Goal: Transaction & Acquisition: Purchase product/service

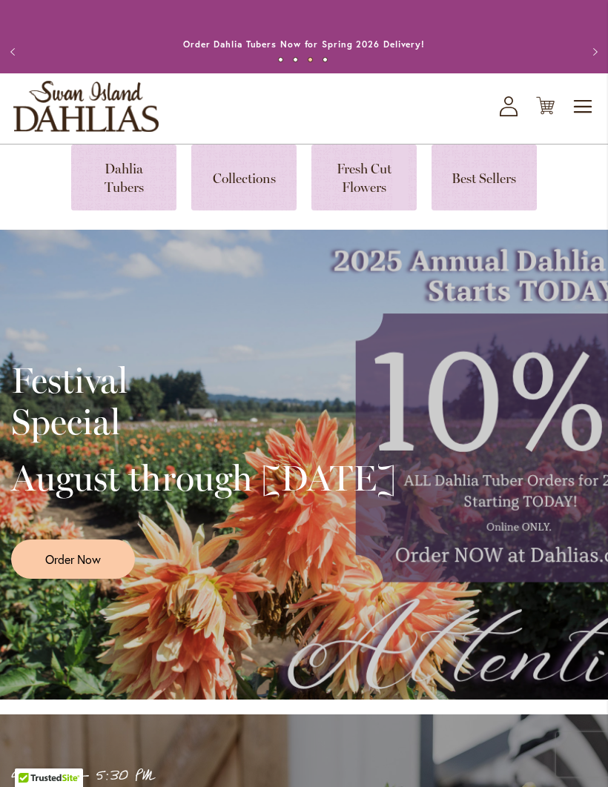
click at [590, 119] on span "Toggle Nav" at bounding box center [583, 107] width 22 height 30
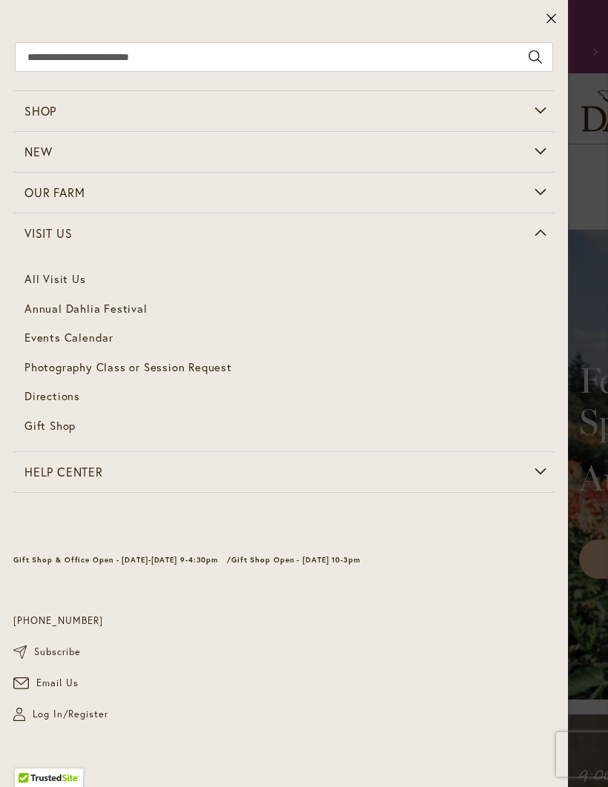
click at [45, 312] on span "Annual Dahlia Festival" at bounding box center [85, 308] width 123 height 15
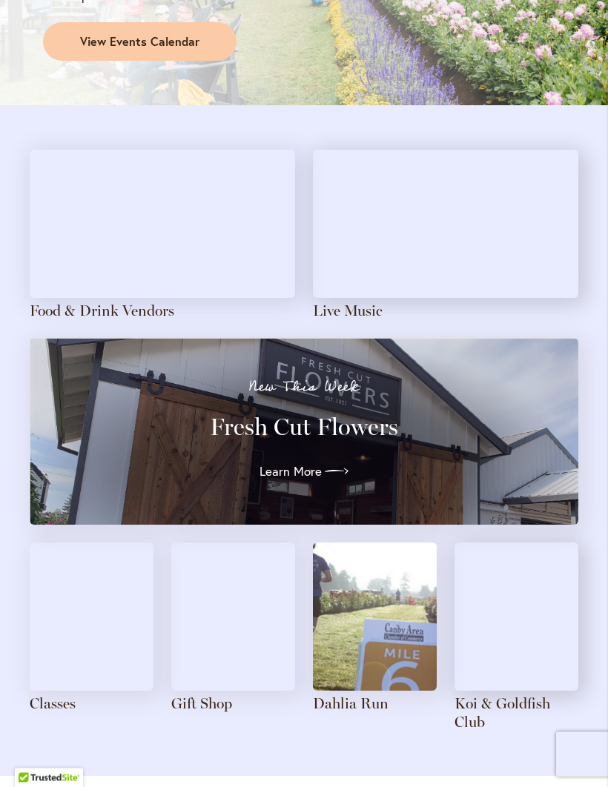
scroll to position [1361, 0]
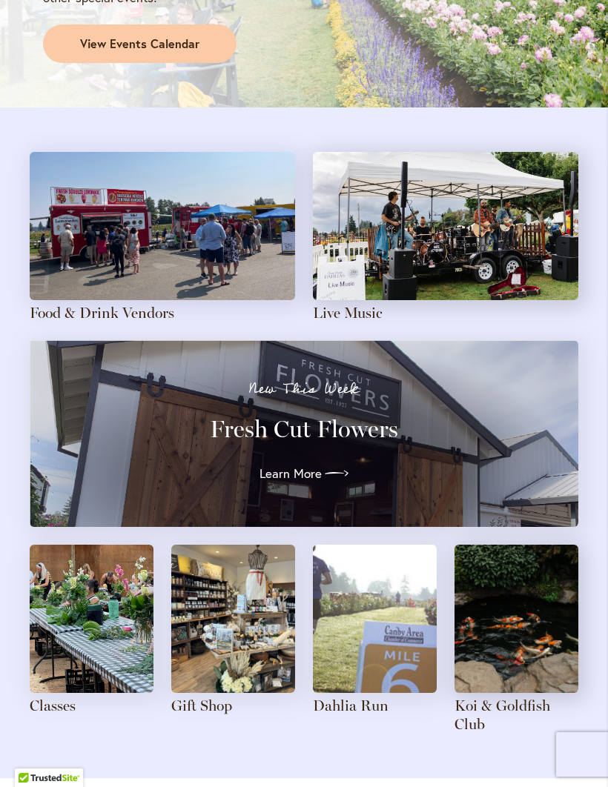
click at [99, 646] on img at bounding box center [92, 619] width 124 height 148
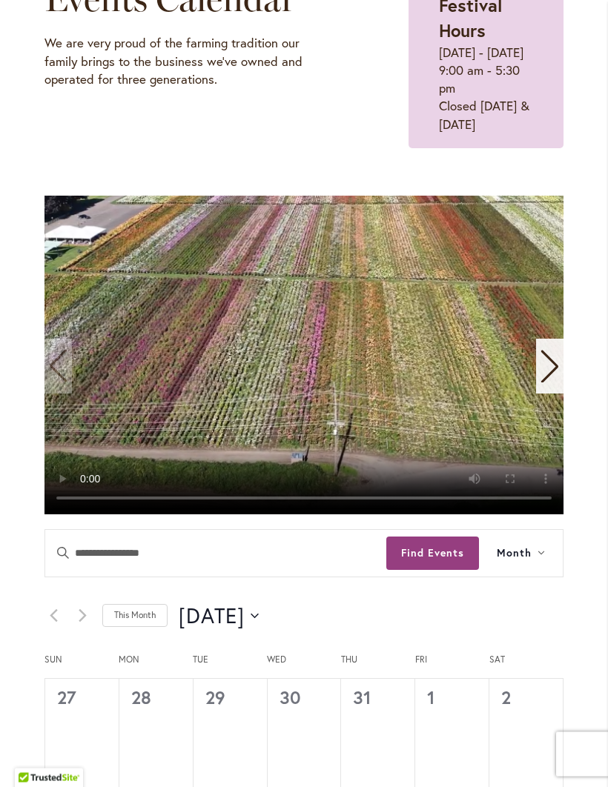
scroll to position [252, 0]
click at [477, 351] on video "1 / 11" at bounding box center [303, 355] width 519 height 319
click at [544, 234] on video "1 / 11" at bounding box center [303, 355] width 519 height 319
click at [59, 257] on video "1 / 11" at bounding box center [303, 355] width 519 height 319
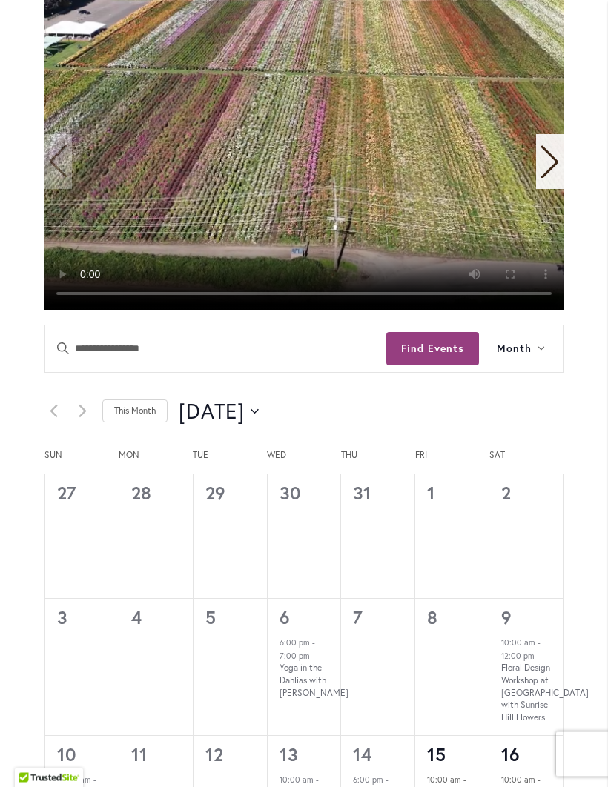
scroll to position [457, 0]
click at [525, 357] on span "Month" at bounding box center [514, 348] width 35 height 17
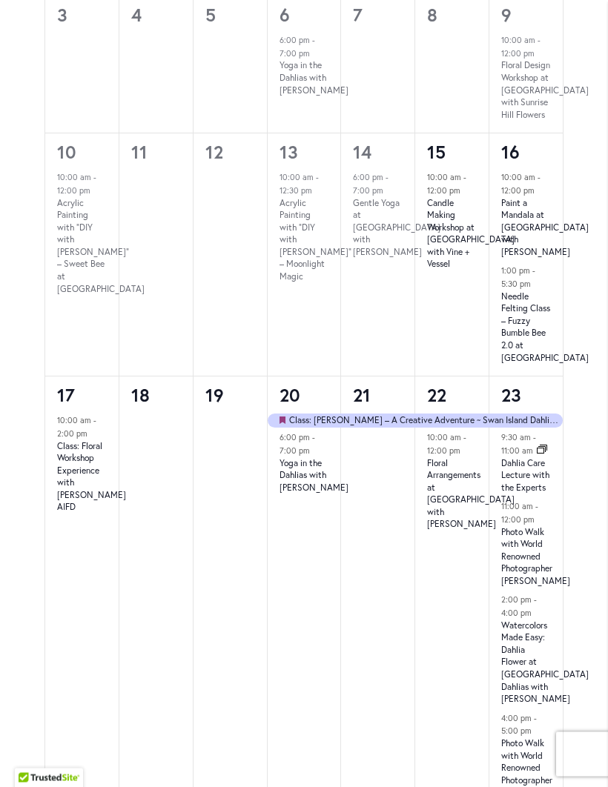
scroll to position [1059, 0]
click at [522, 364] on link "Needle Felting Class – Fuzzy Bumble Bee 2.0 at Swan Island Dahlias" at bounding box center [544, 327] width 87 height 73
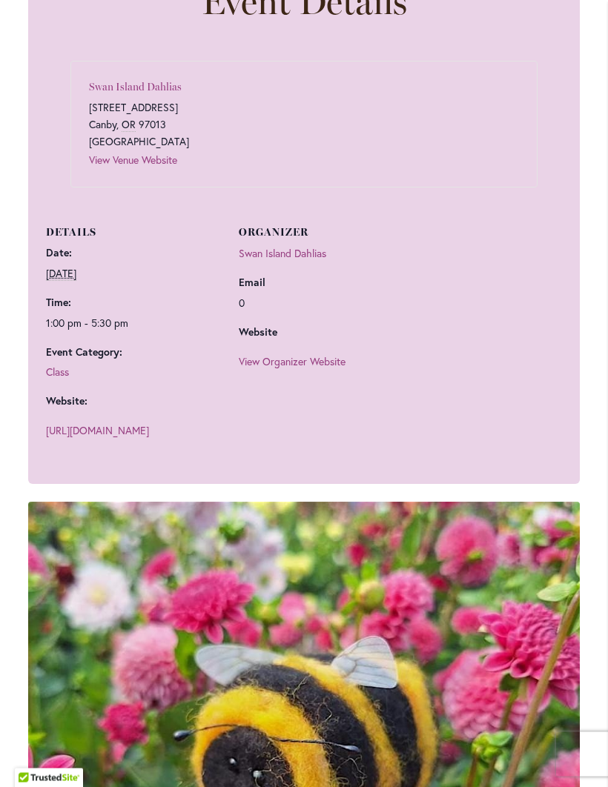
scroll to position [883, 0]
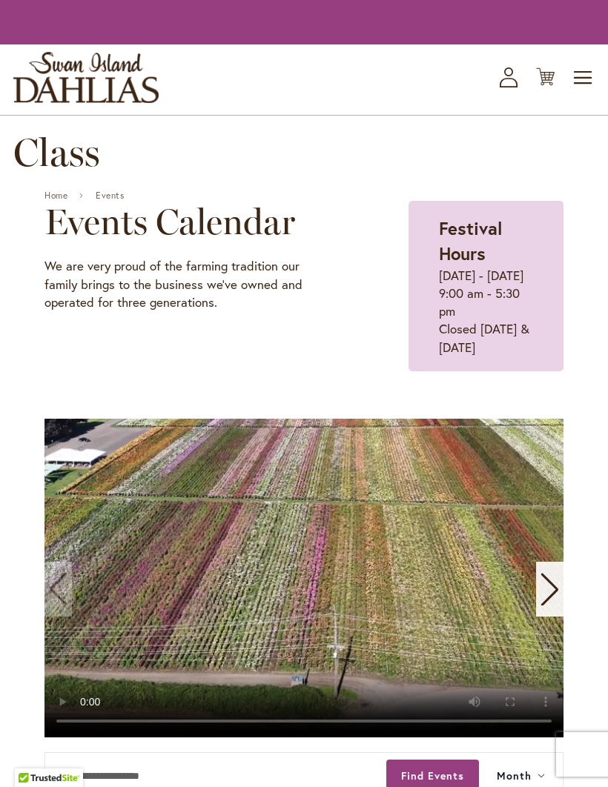
scroll to position [1110, 0]
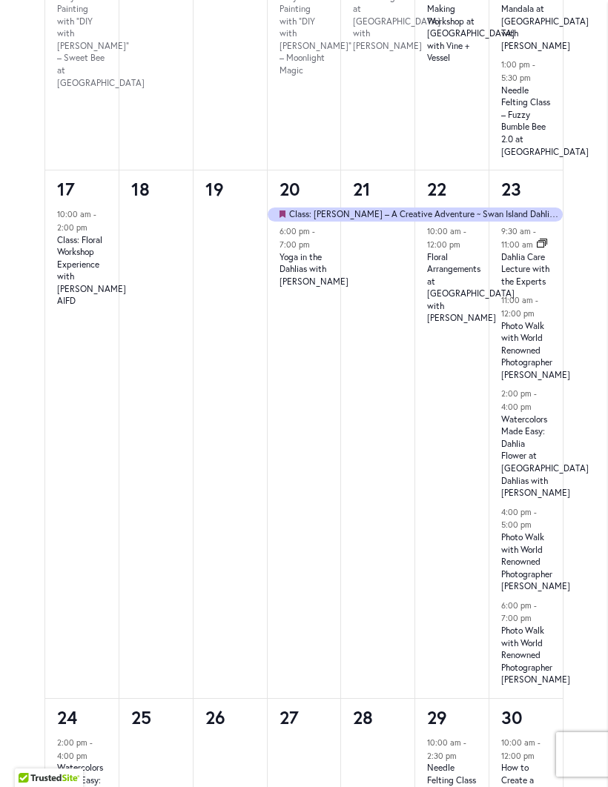
scroll to position [1059, 0]
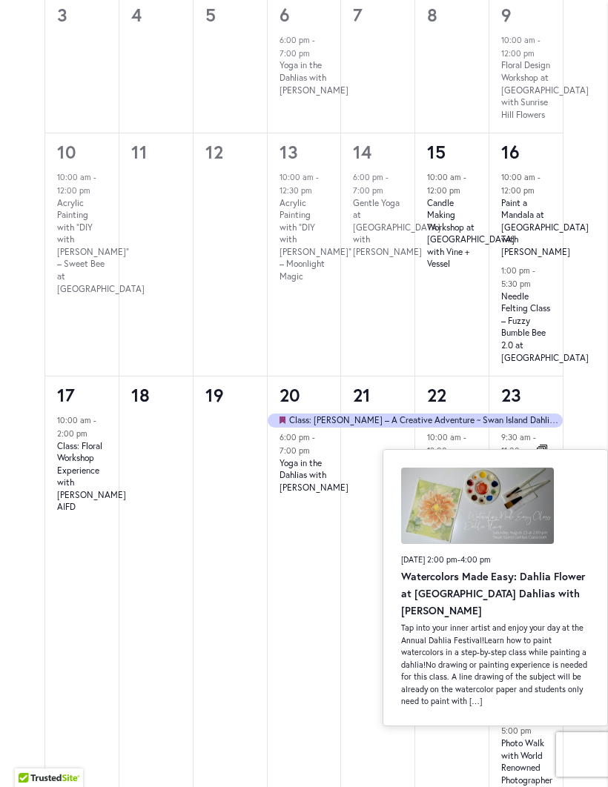
click at [433, 774] on div "2025-08-20 Featured Class: Denise Ippolito – A Creative Adventure ~ Swan Island…" at bounding box center [451, 659] width 73 height 491
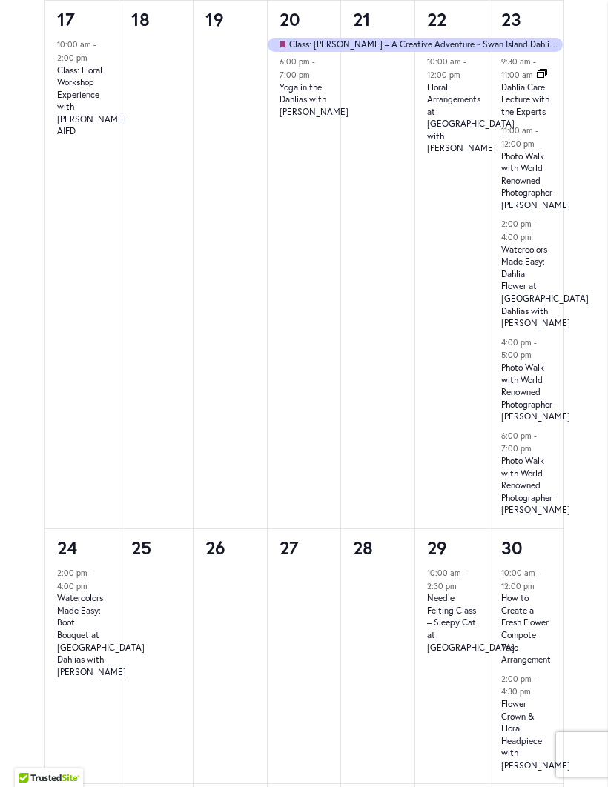
scroll to position [1446, 0]
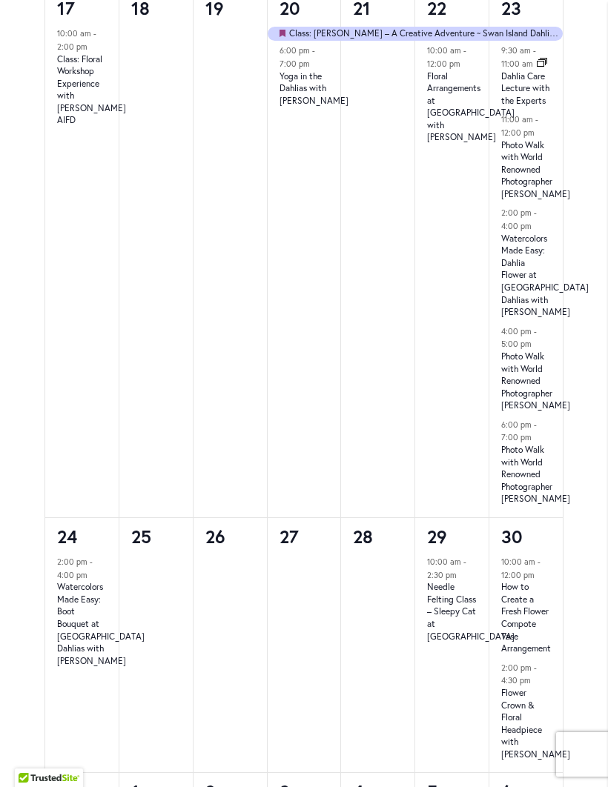
click at [528, 200] on link "Photo Walk with World Renowned Photographer Denise Ippolito" at bounding box center [535, 169] width 69 height 61
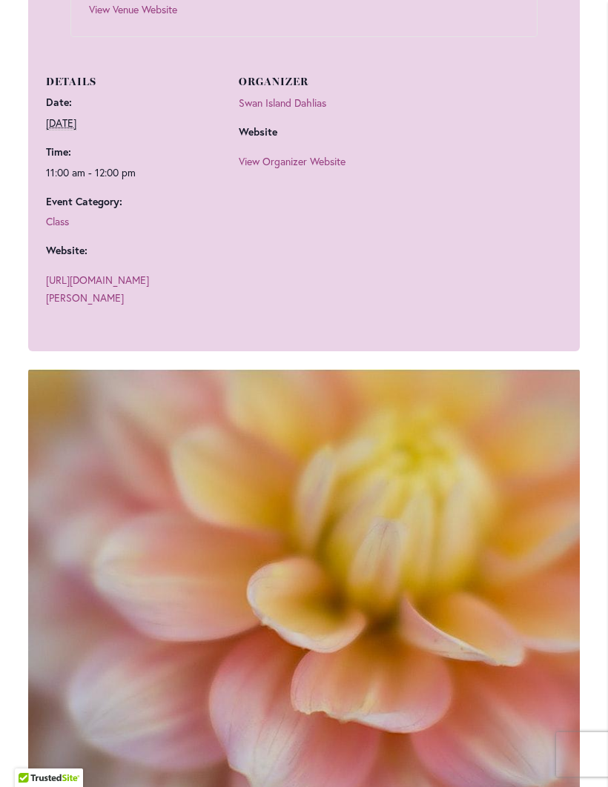
scroll to position [1133, 0]
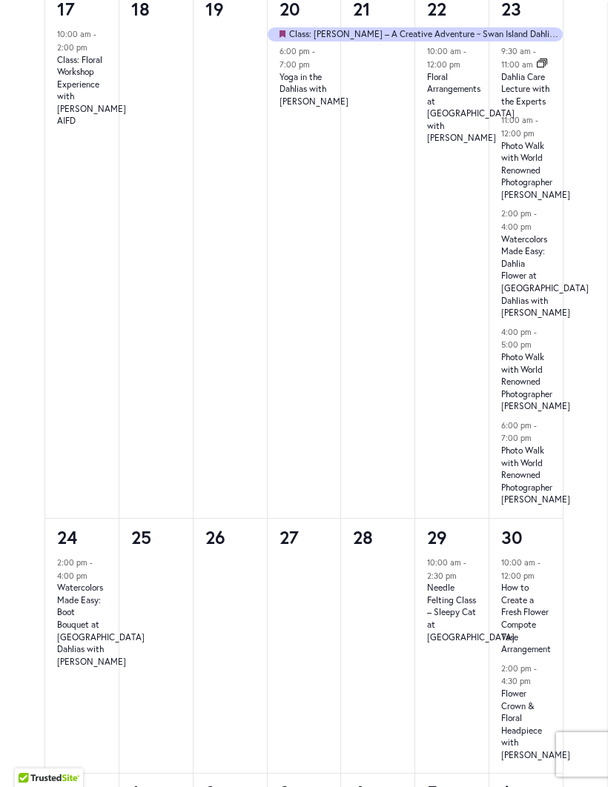
scroll to position [1446, 0]
click at [531, 654] on link "How to Create a Fresh Flower Compote Vase Arrangement" at bounding box center [526, 617] width 50 height 73
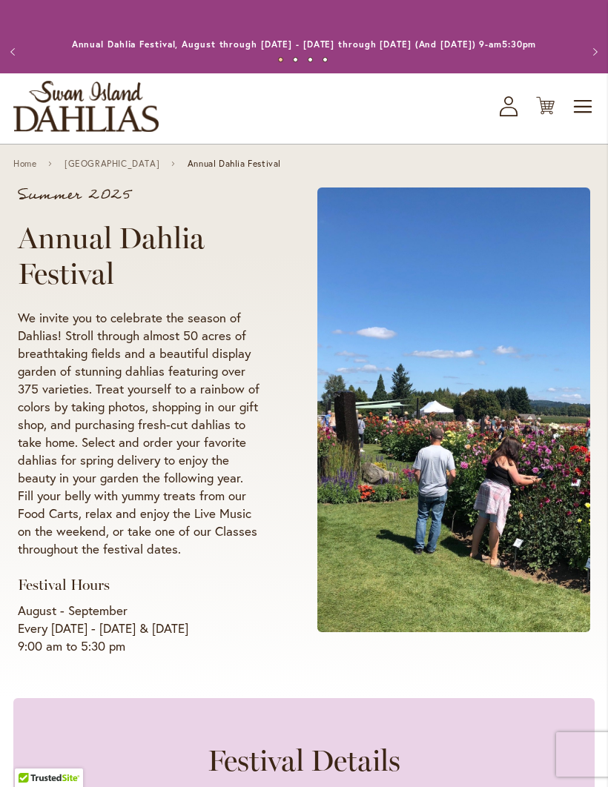
click at [589, 119] on span "Toggle Nav" at bounding box center [583, 107] width 22 height 30
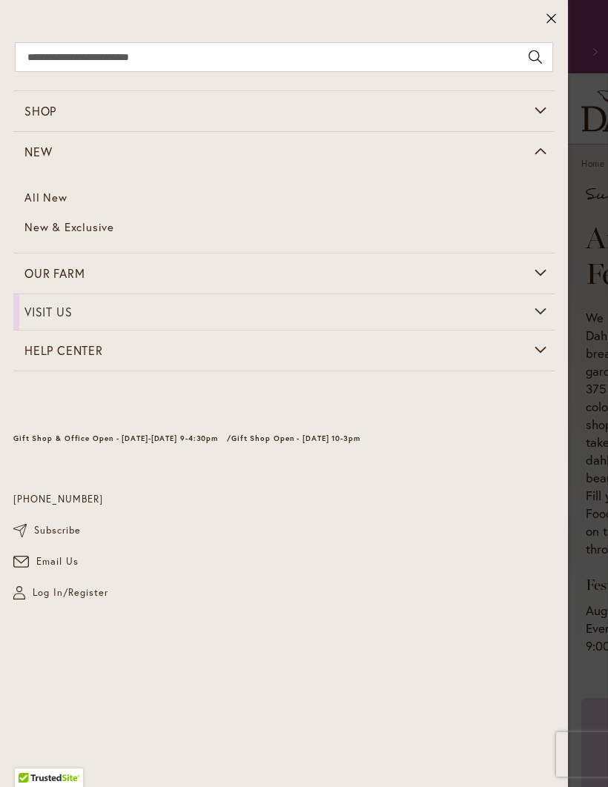
click at [101, 228] on span "New & Exclusive" at bounding box center [69, 226] width 90 height 15
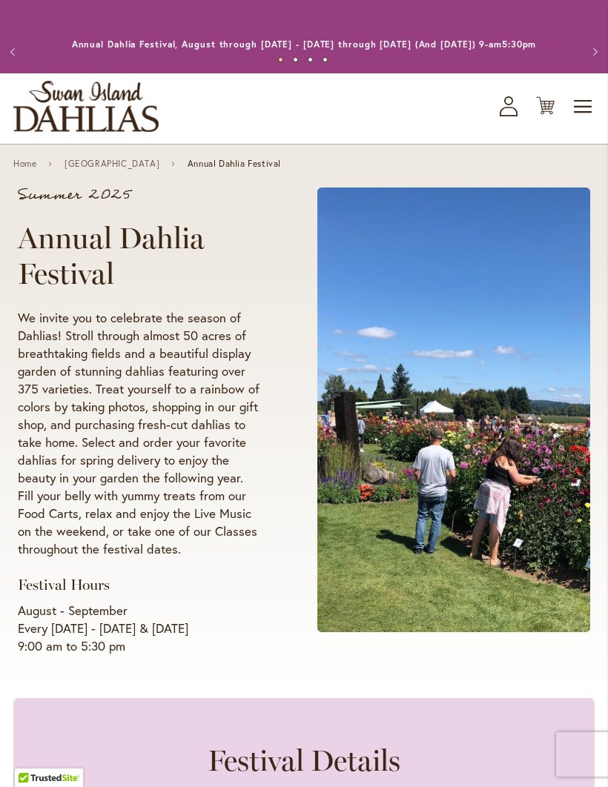
click at [586, 106] on span "Toggle Nav" at bounding box center [583, 107] width 22 height 30
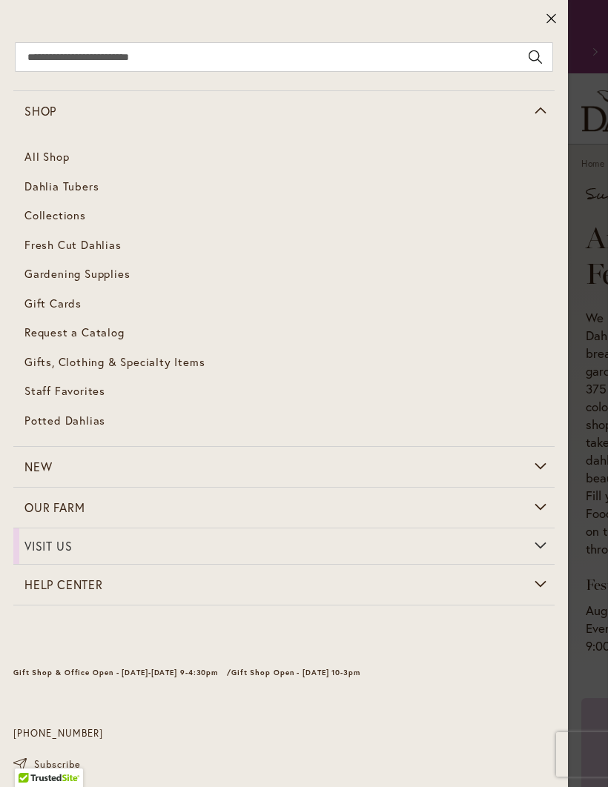
click at [47, 118] on span "Shop" at bounding box center [40, 111] width 32 height 16
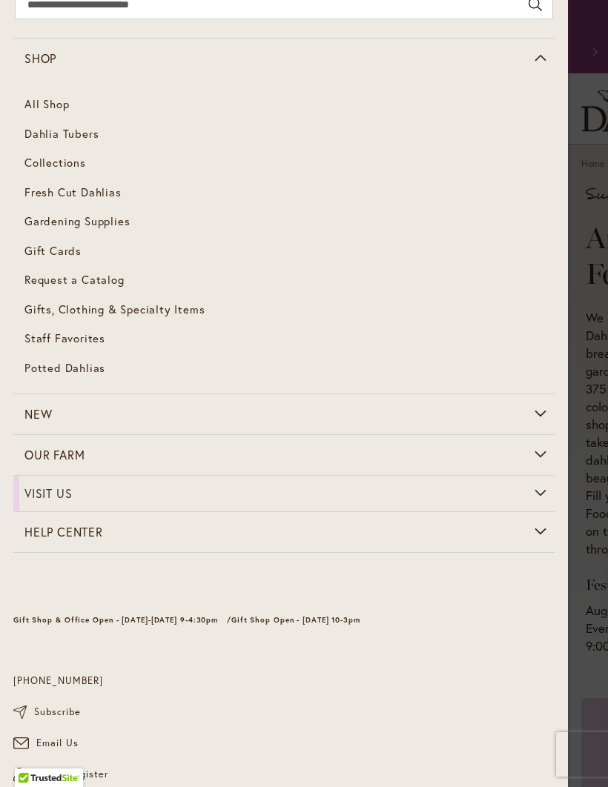
click at [55, 97] on link "All Shop" at bounding box center [283, 105] width 541 height 30
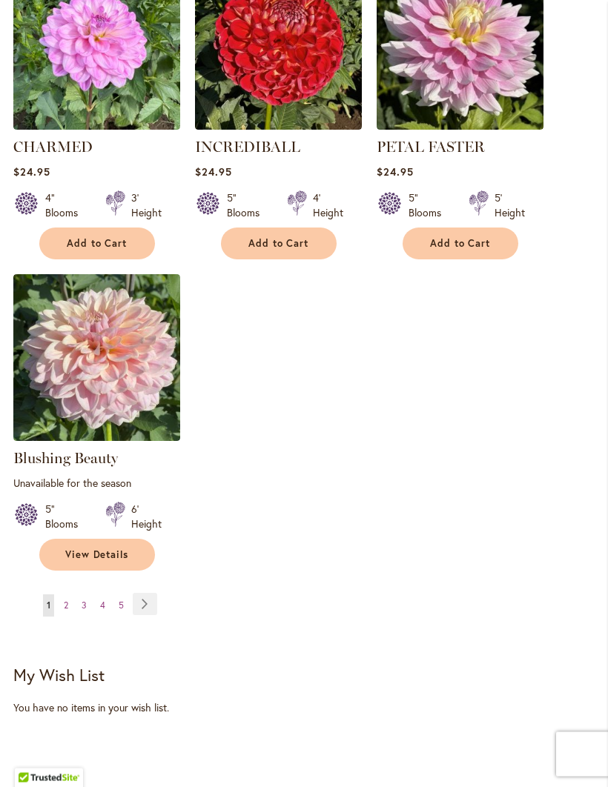
scroll to position [1628, 0]
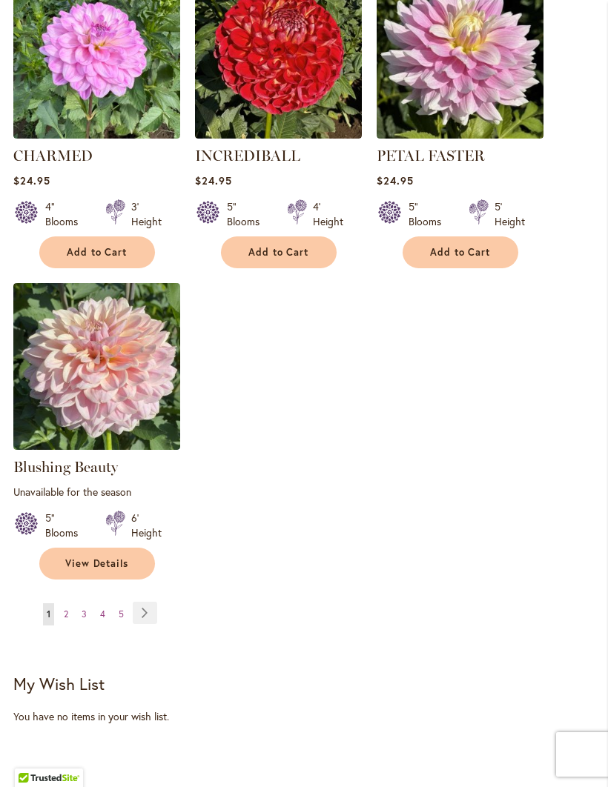
click at [147, 619] on link "Page Next" at bounding box center [145, 613] width 24 height 22
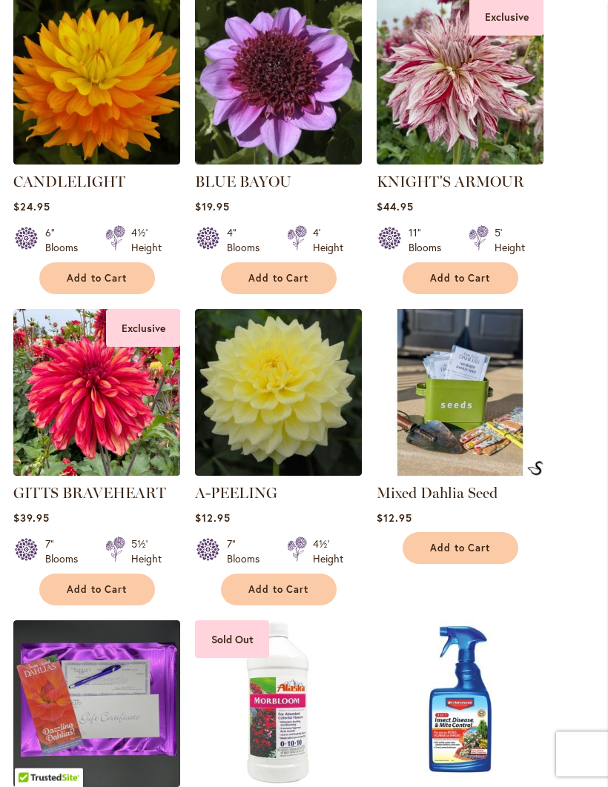
scroll to position [398, 0]
click at [469, 447] on img at bounding box center [459, 392] width 167 height 167
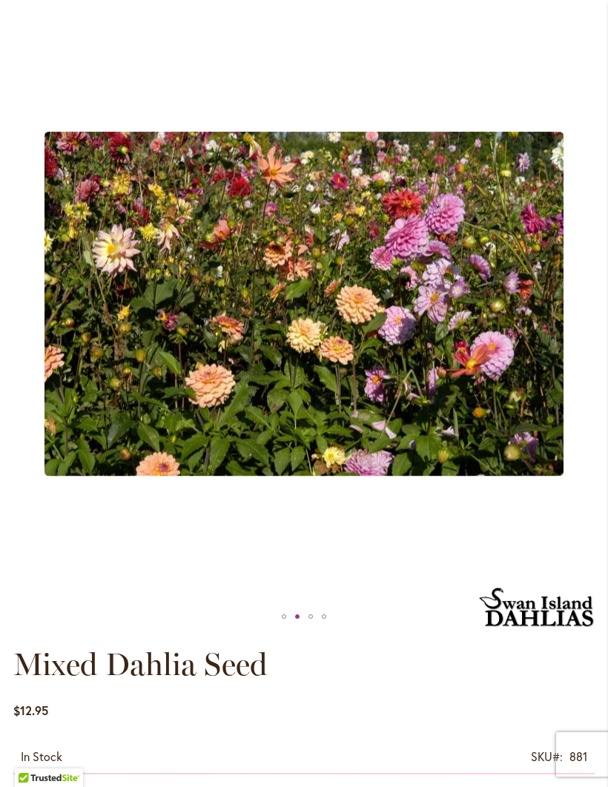
scroll to position [210, 0]
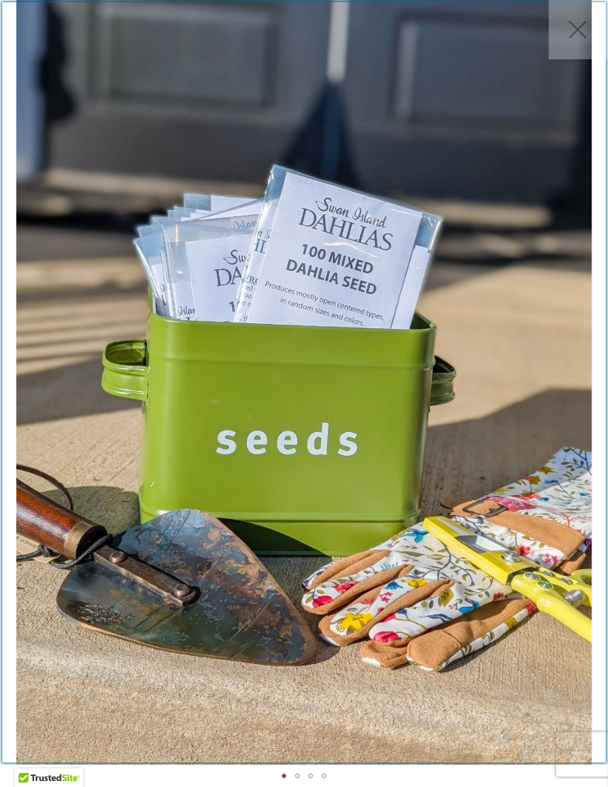
scroll to position [210, 0]
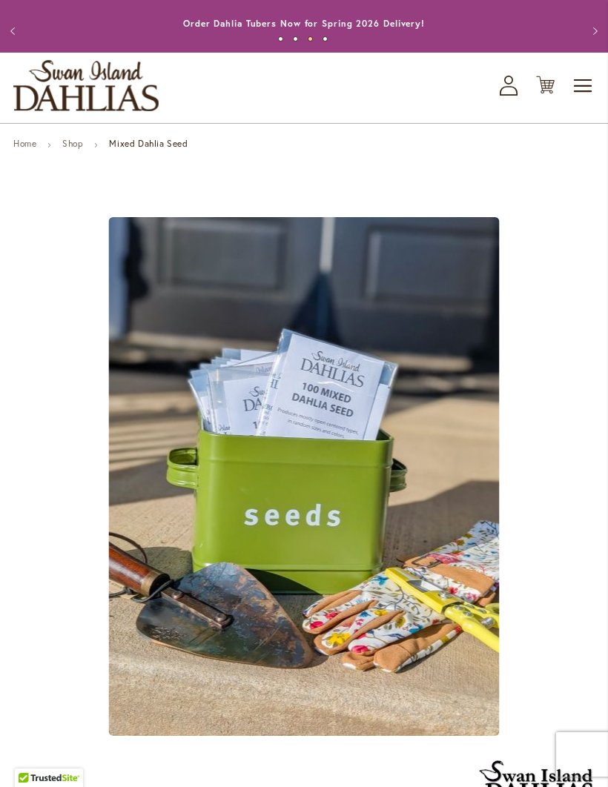
scroll to position [0, 0]
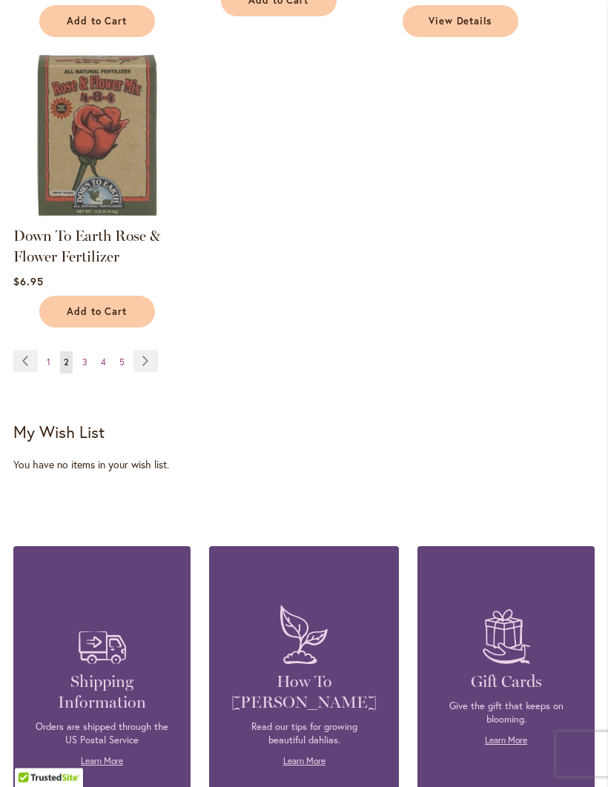
scroll to position [1839, 0]
click at [151, 370] on link "Page Next" at bounding box center [145, 360] width 24 height 22
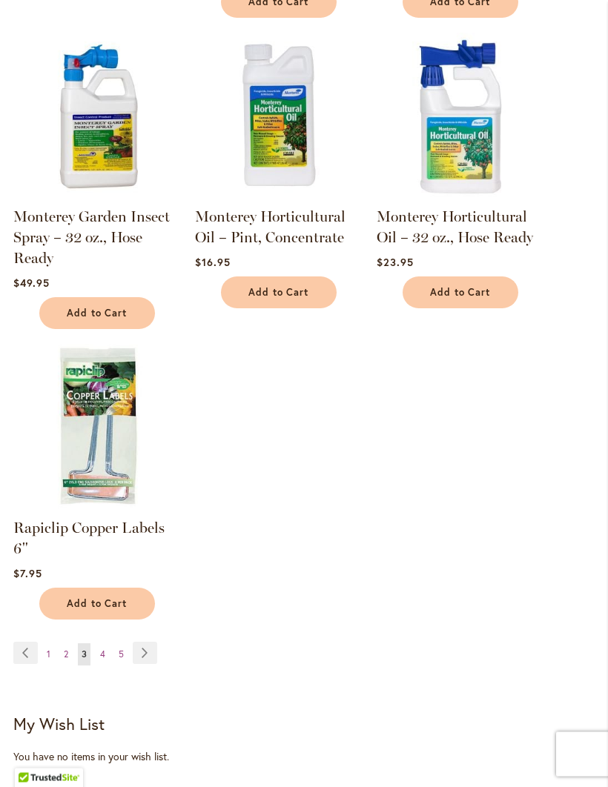
scroll to position [1502, 0]
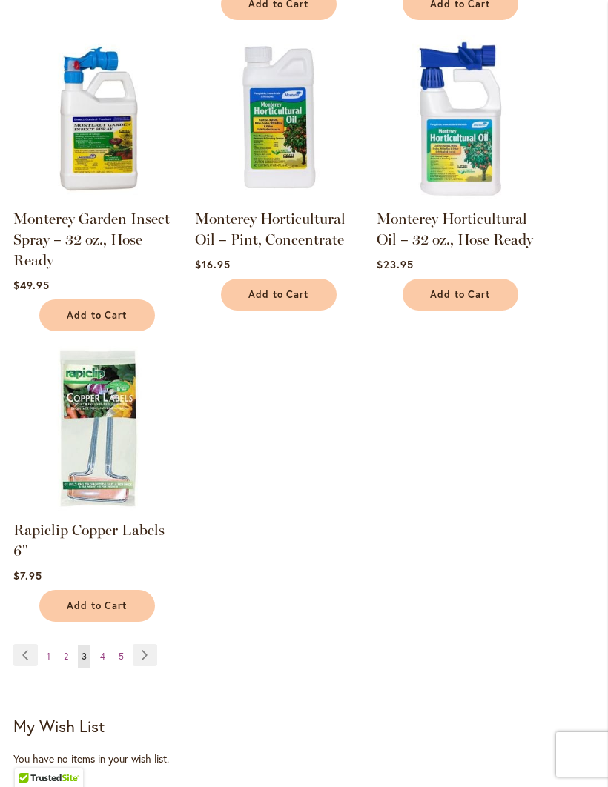
click at [147, 647] on link "Page Next" at bounding box center [145, 655] width 24 height 22
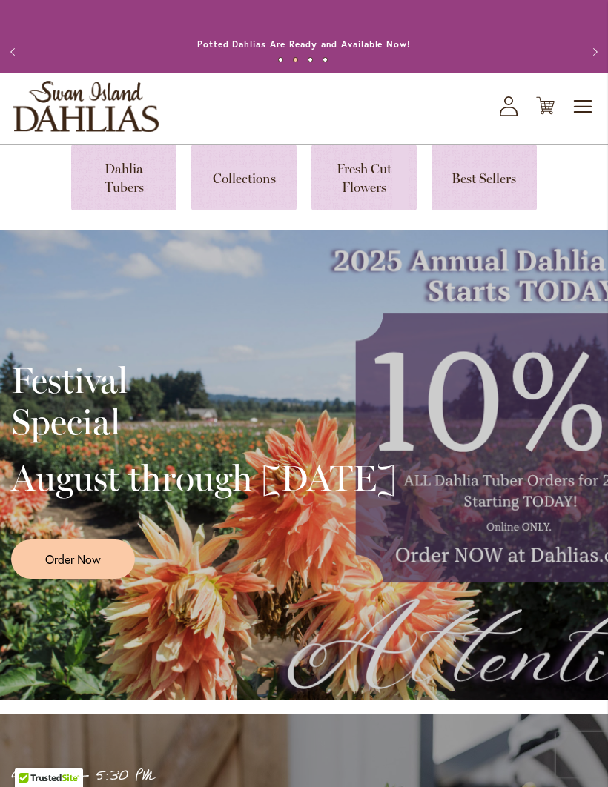
click at [105, 579] on link "Order Now" at bounding box center [73, 559] width 124 height 39
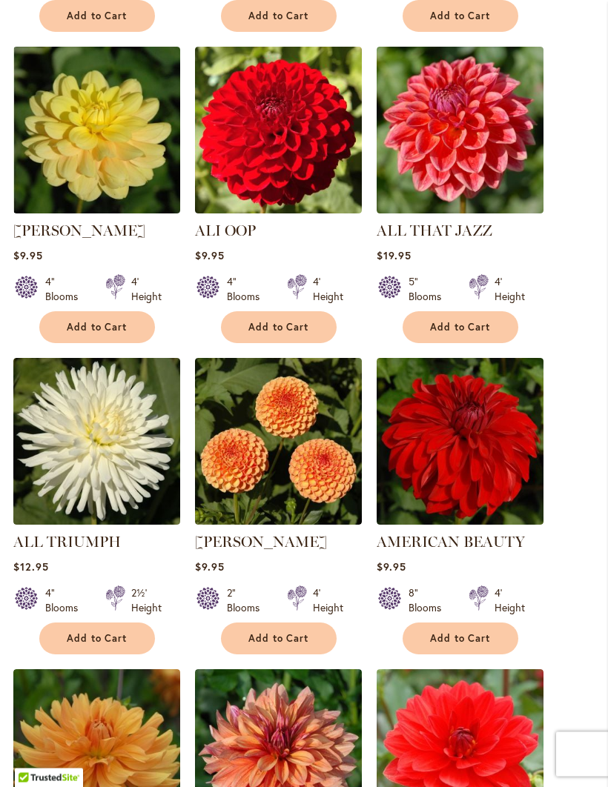
scroll to position [749, 0]
click at [313, 652] on button "Add to Cart" at bounding box center [279, 639] width 116 height 32
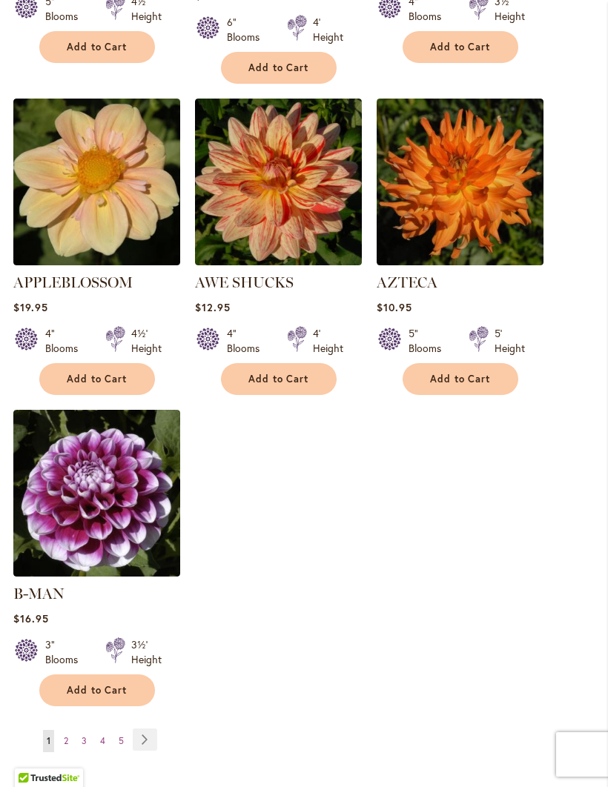
scroll to position [1756, 0]
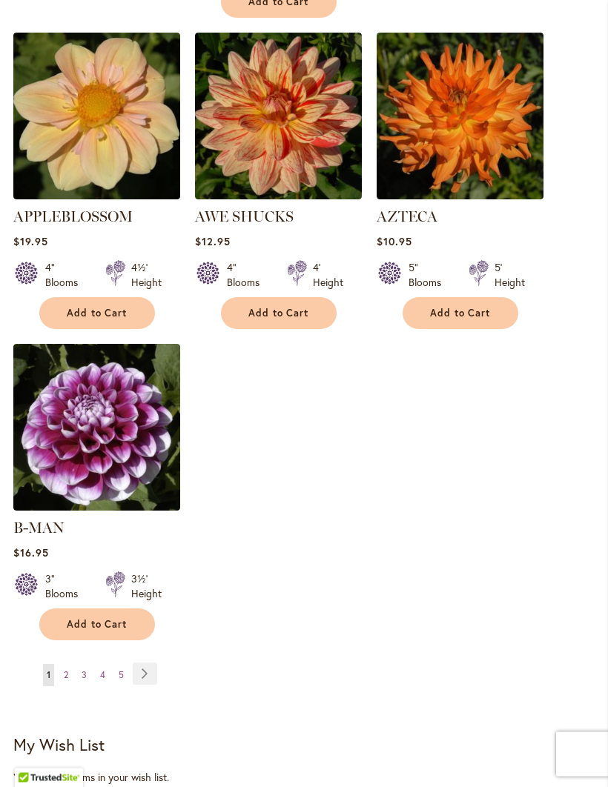
click at [72, 669] on link "Page 2" at bounding box center [66, 676] width 12 height 22
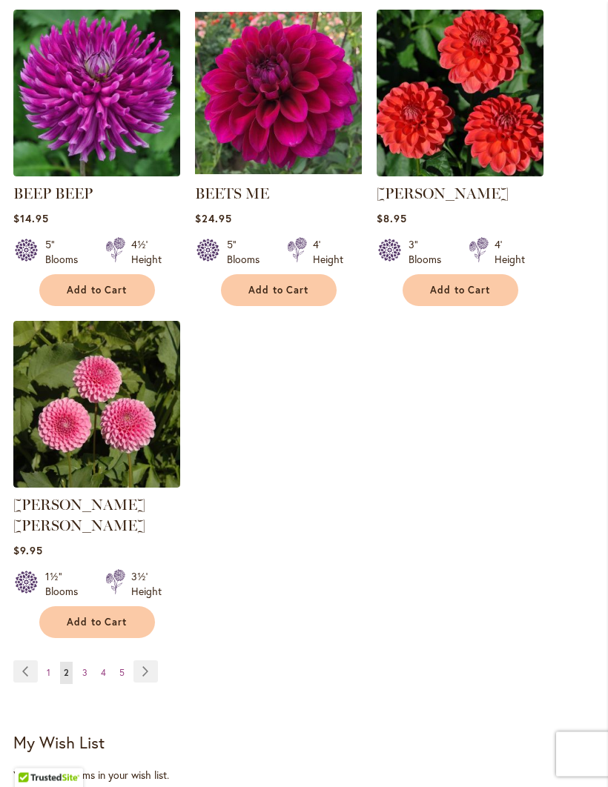
scroll to position [1720, 0]
click at [142, 666] on link "Page Next" at bounding box center [145, 671] width 24 height 22
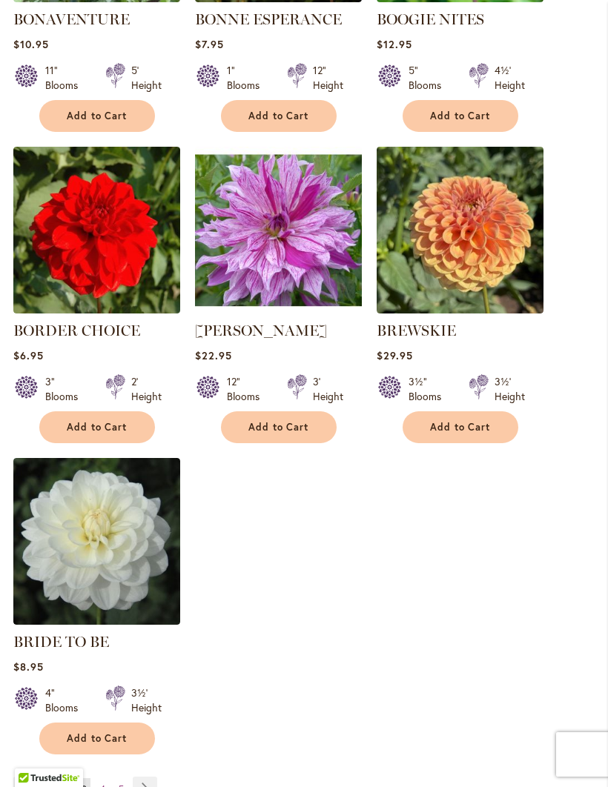
scroll to position [1630, 0]
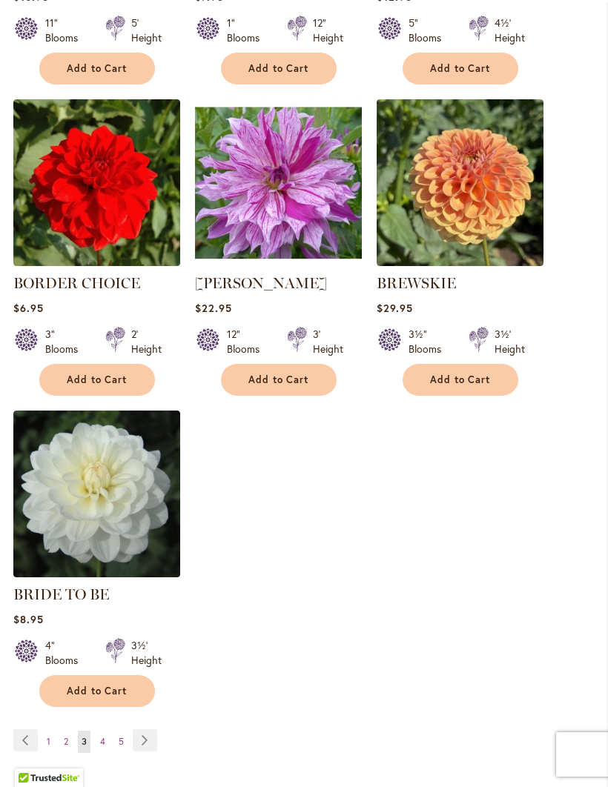
click at [143, 750] on link "Page Next" at bounding box center [145, 740] width 24 height 22
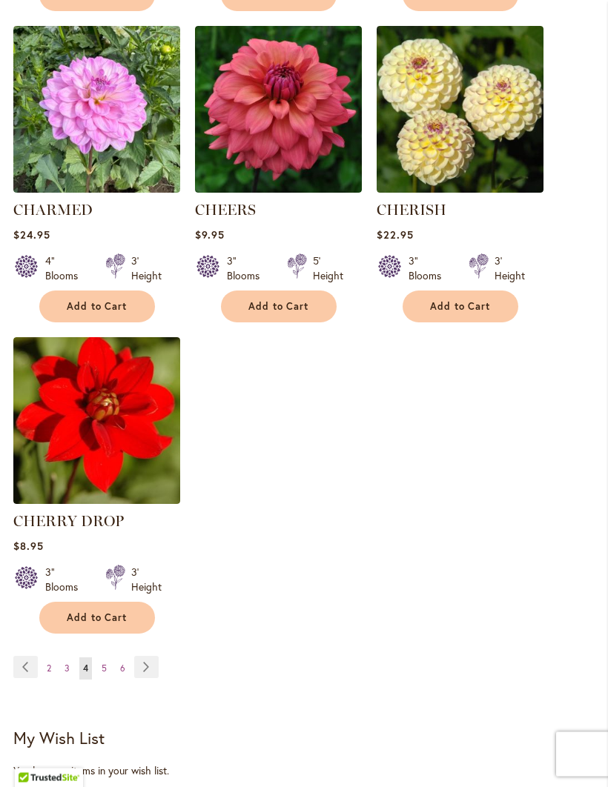
scroll to position [1722, 0]
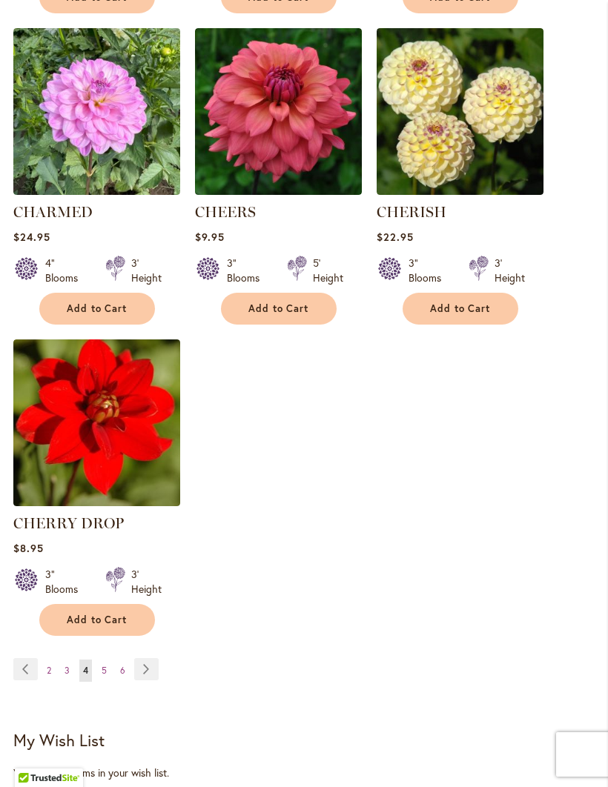
click at [146, 680] on link "Page Next" at bounding box center [146, 669] width 24 height 22
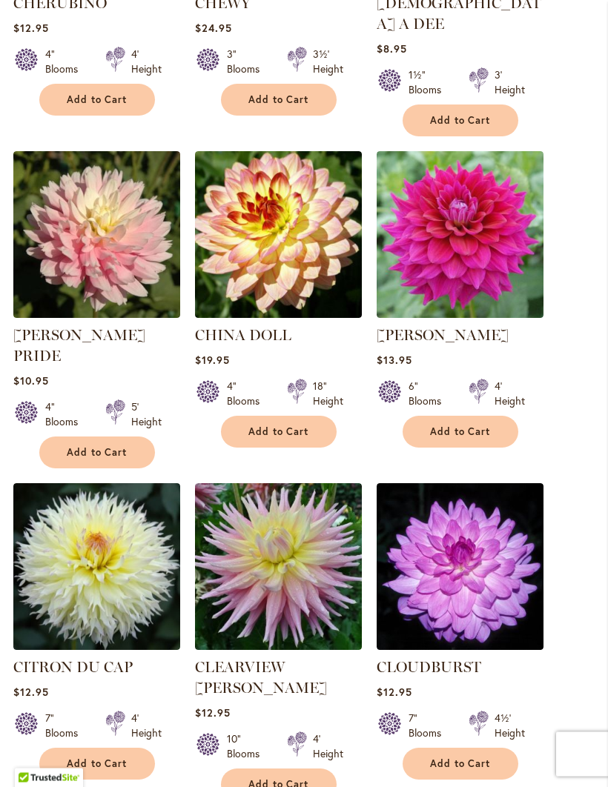
scroll to position [671, 0]
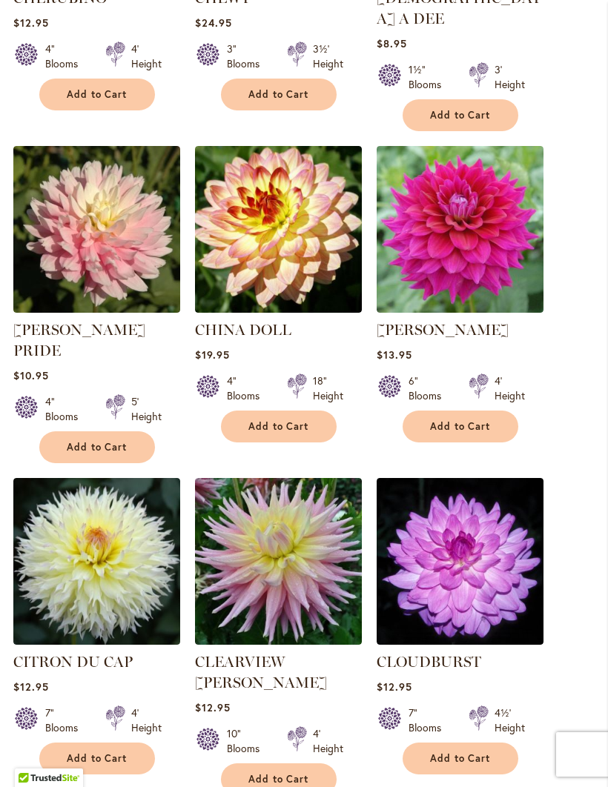
click at [574, 551] on ol "CHERUBINO Rating: 93% 1 Review $12.95 4" Blooms 4' Height Add to Cart" at bounding box center [303, 792] width 581 height 1957
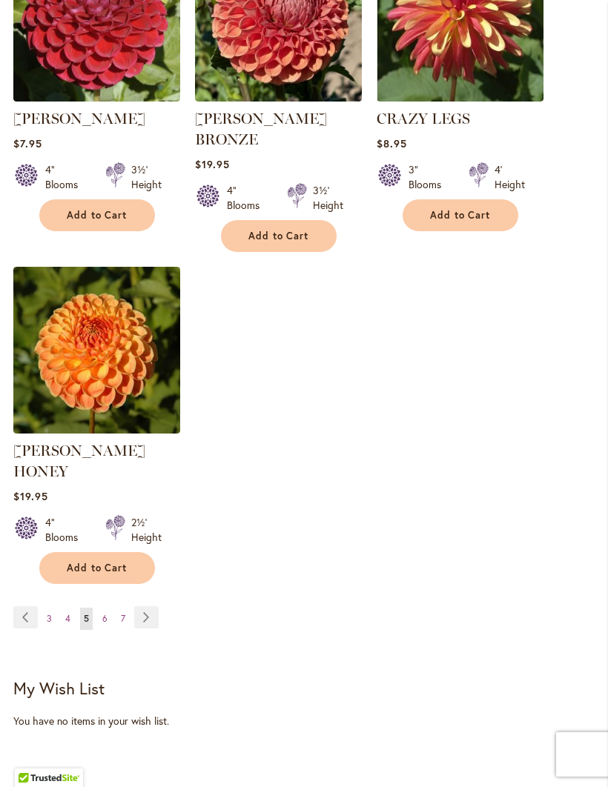
scroll to position [1861, 0]
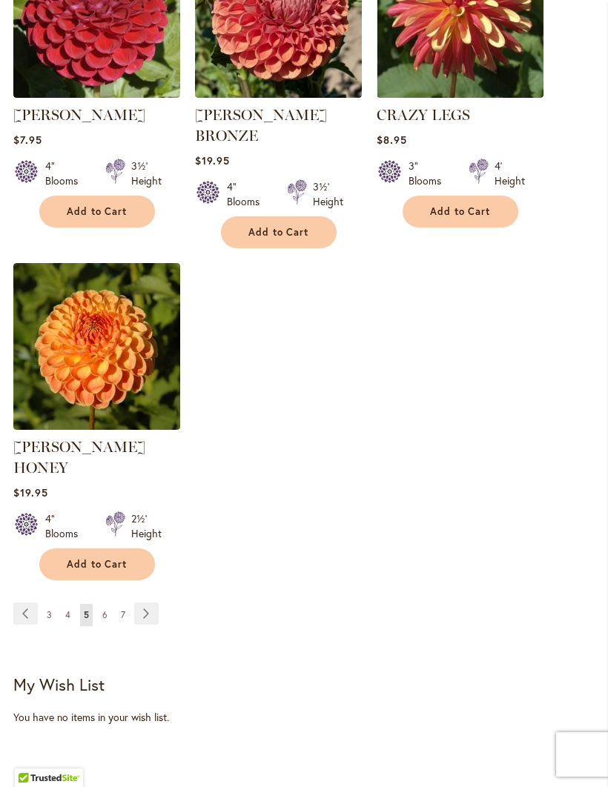
click at [145, 603] on link "Page Next" at bounding box center [146, 614] width 24 height 22
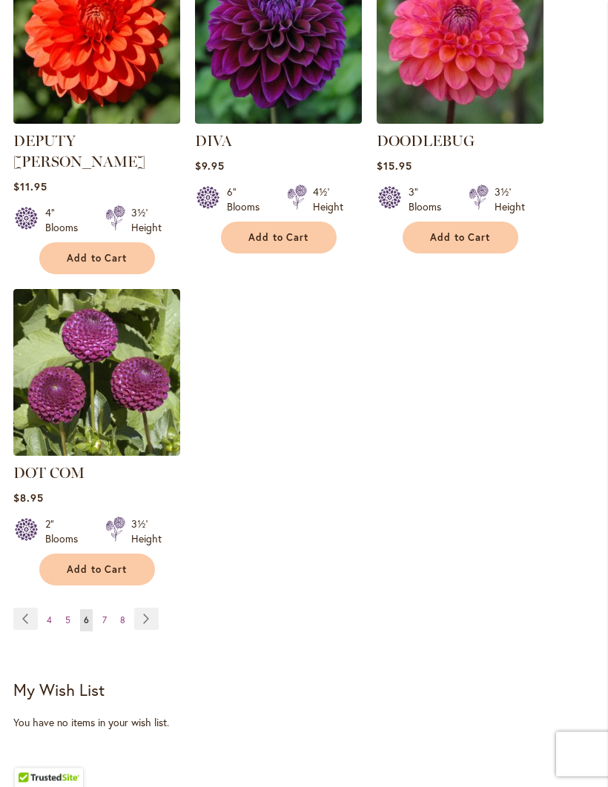
scroll to position [1814, 0]
click at [142, 608] on link "Page Next" at bounding box center [146, 619] width 24 height 22
